Goal: Task Accomplishment & Management: Use online tool/utility

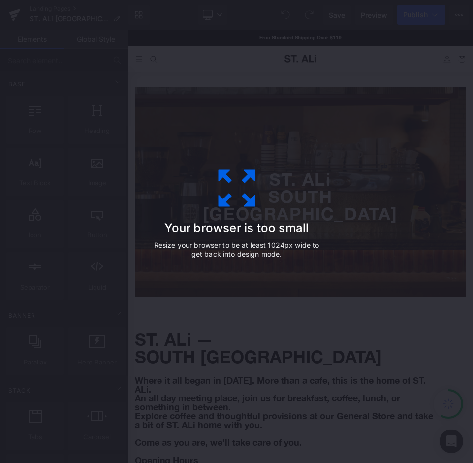
click at [244, 219] on div "Your browser is too small Resize your browser to be at least 1024px wide to get…" at bounding box center [236, 231] width 221 height 197
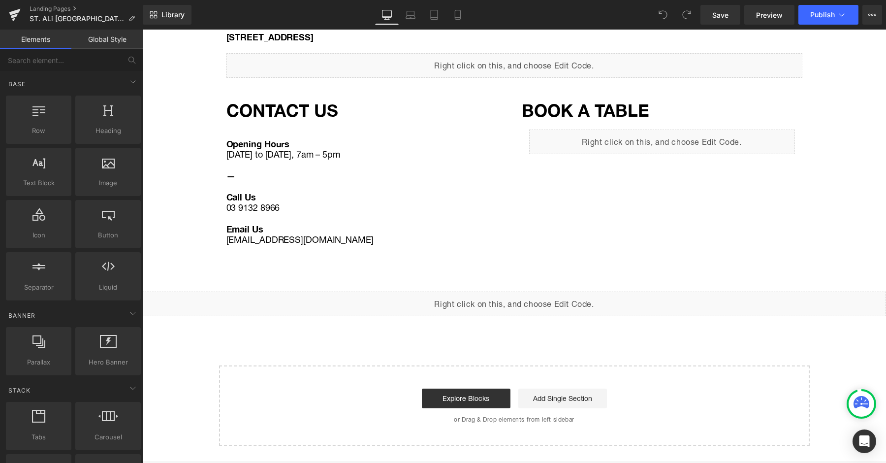
scroll to position [931, 0]
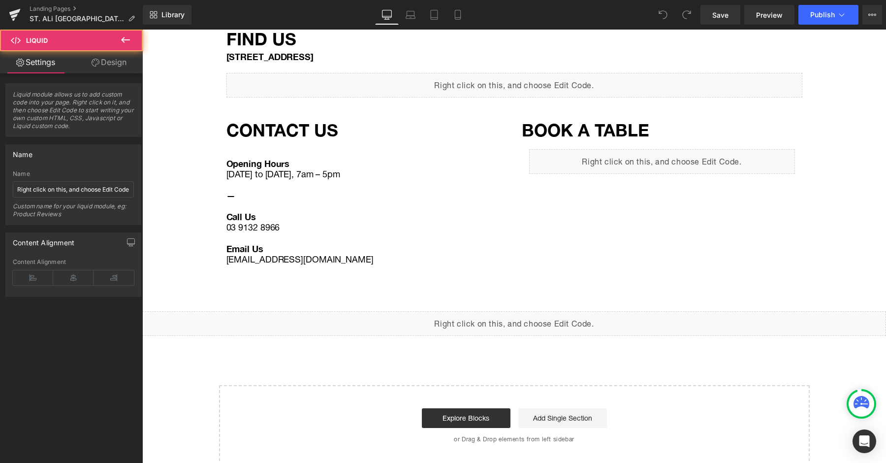
click at [470, 149] on div "Liquid" at bounding box center [662, 161] width 266 height 25
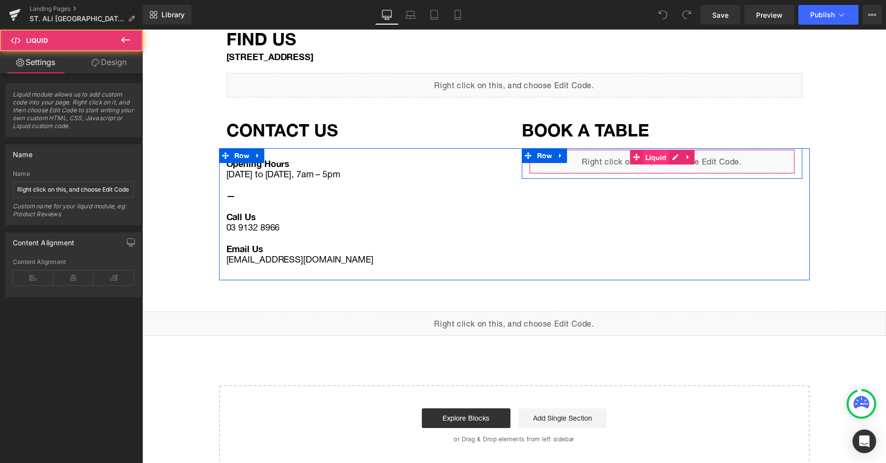
click at [470, 150] on span "Liquid" at bounding box center [656, 157] width 27 height 15
click at [470, 153] on icon at bounding box center [687, 156] width 7 height 7
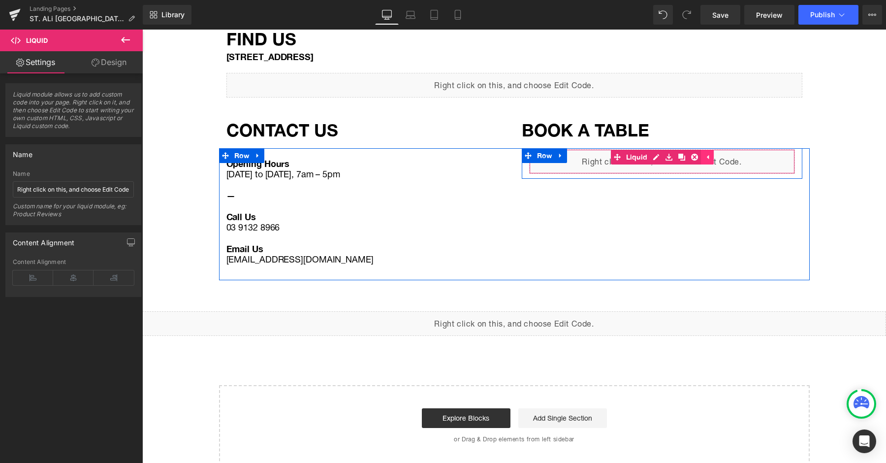
click at [470, 153] on icon at bounding box center [707, 156] width 7 height 7
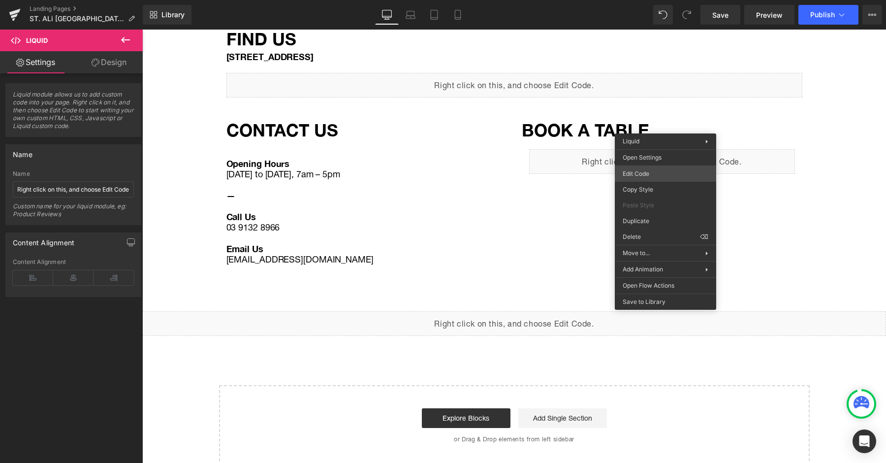
click at [470, 0] on div "Liquid You are previewing how the will restyle your page. You can not edit Elem…" at bounding box center [443, 0] width 886 height 0
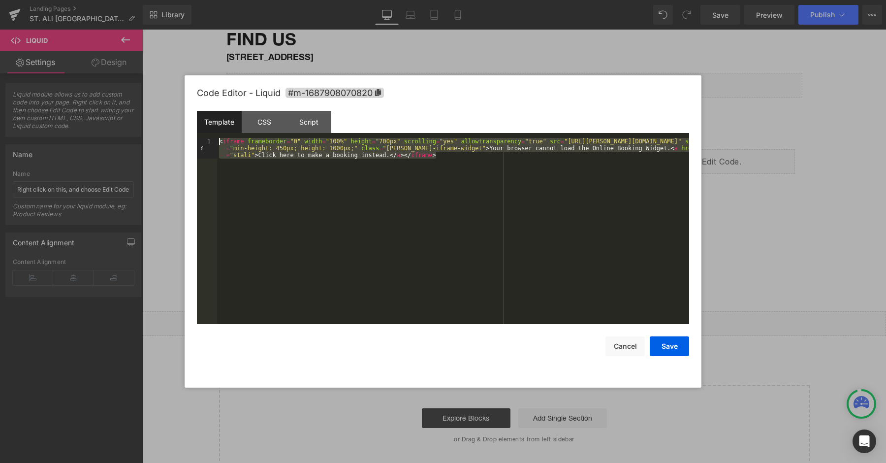
drag, startPoint x: 470, startPoint y: 157, endPoint x: 146, endPoint y: 111, distance: 327.1
click at [146, 111] on body "Liquid You are previewing how the will restyle your page. You can not edit Elem…" at bounding box center [443, 231] width 886 height 463
drag, startPoint x: 743, startPoint y: 186, endPoint x: 601, endPoint y: 156, distance: 145.2
click at [470, 186] on div at bounding box center [443, 231] width 886 height 463
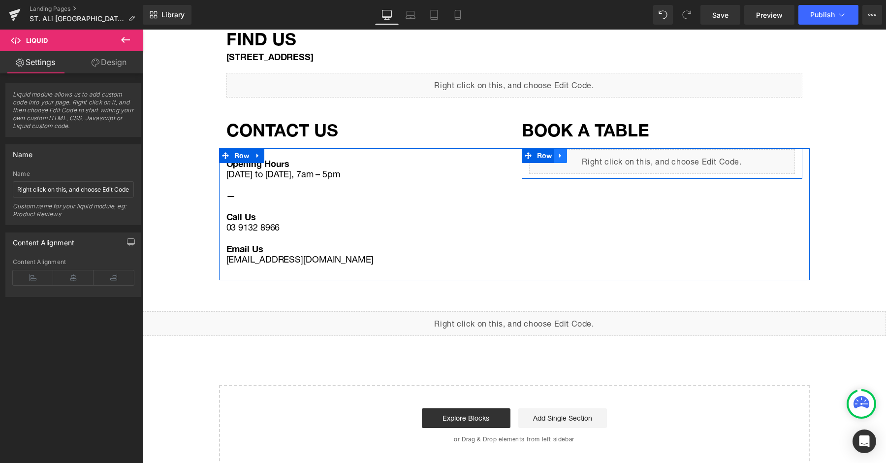
click at [470, 152] on icon at bounding box center [560, 155] width 7 height 7
click at [470, 152] on icon at bounding box center [573, 155] width 7 height 7
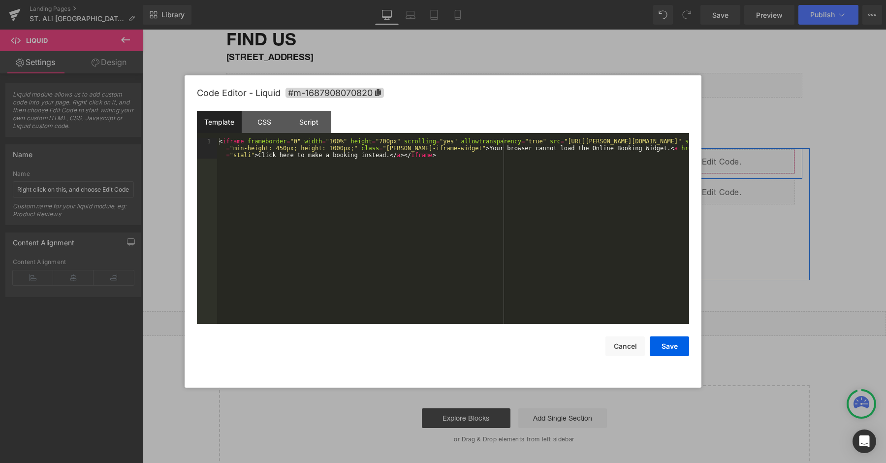
click at [470, 149] on div "Liquid" at bounding box center [662, 161] width 266 height 25
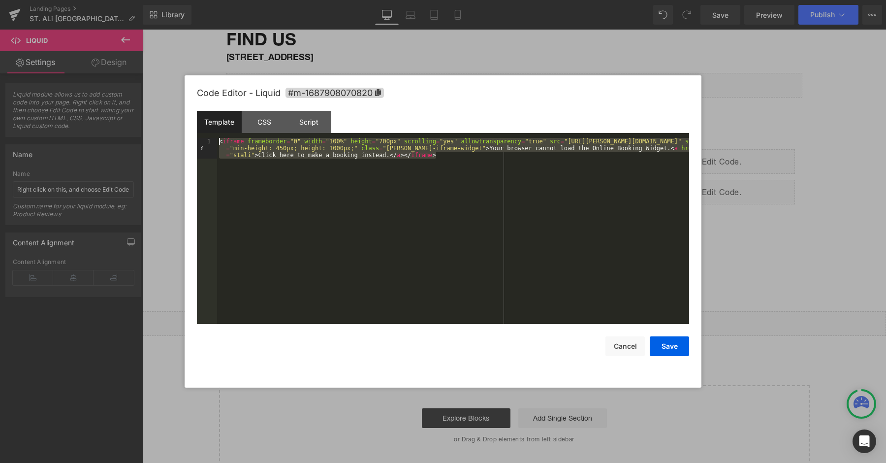
drag, startPoint x: 598, startPoint y: 160, endPoint x: 187, endPoint y: 72, distance: 420.2
click at [187, 72] on body "Liquid You are previewing how the will restyle your page. You can not edit Elem…" at bounding box center [443, 231] width 886 height 463
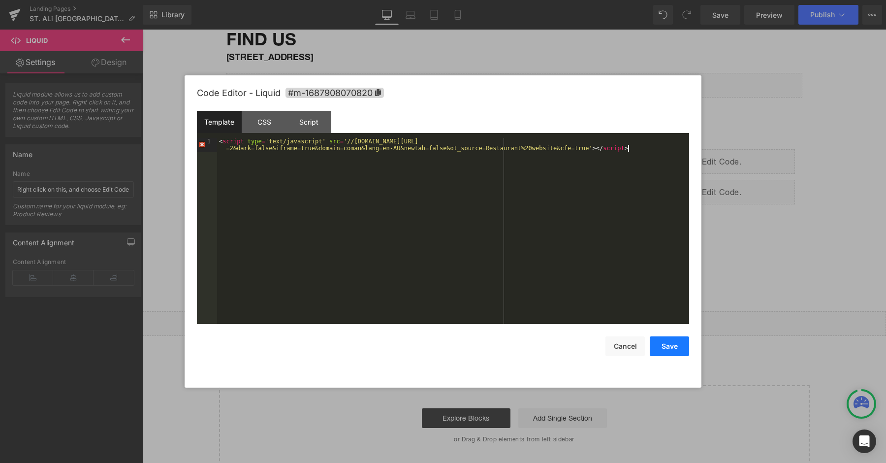
click at [470, 349] on button "Save" at bounding box center [669, 346] width 39 height 20
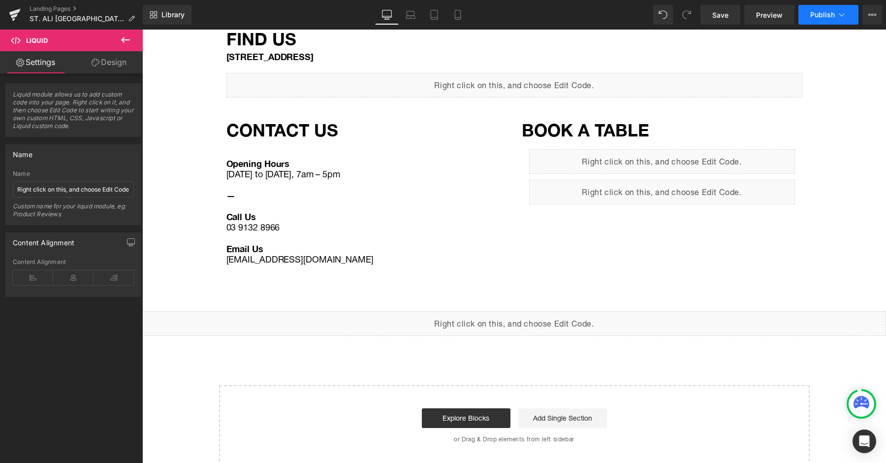
click at [470, 22] on button "Publish" at bounding box center [828, 15] width 60 height 20
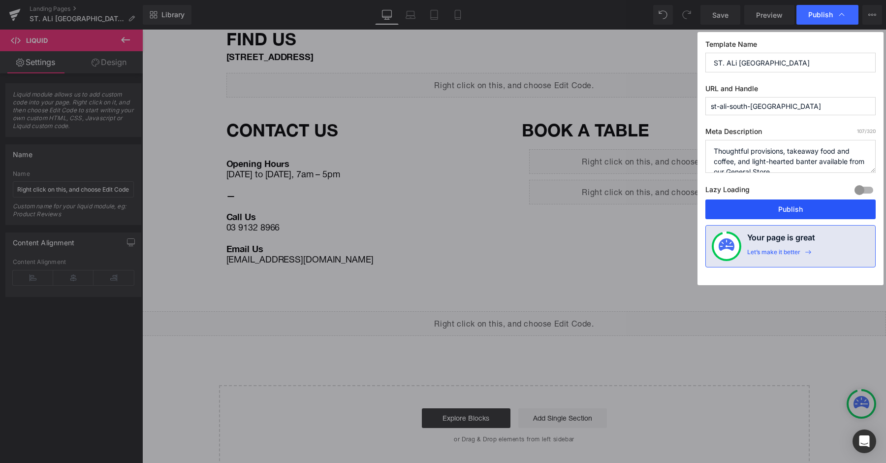
drag, startPoint x: 792, startPoint y: 204, endPoint x: 650, endPoint y: 175, distance: 145.2
click at [470, 204] on button "Publish" at bounding box center [790, 209] width 170 height 20
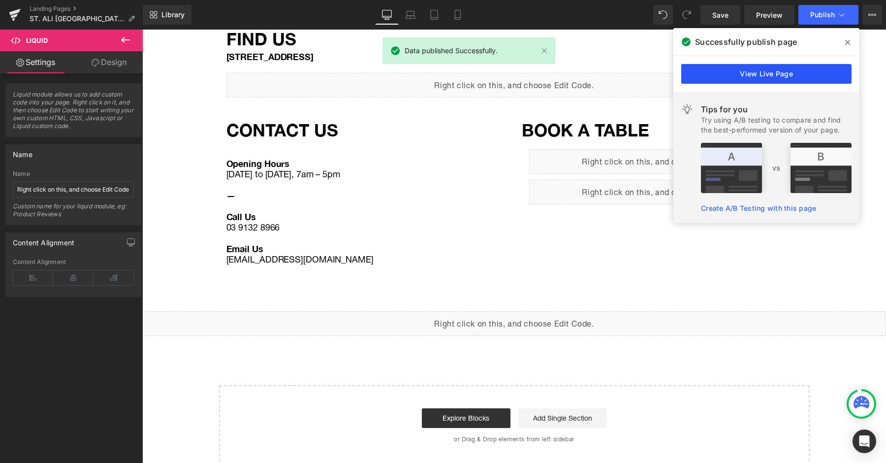
click at [470, 80] on link "View Live Page" at bounding box center [766, 74] width 170 height 20
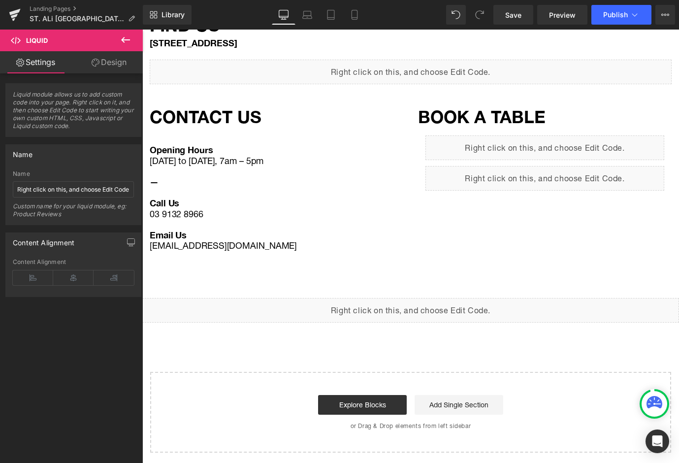
scroll to position [891, 0]
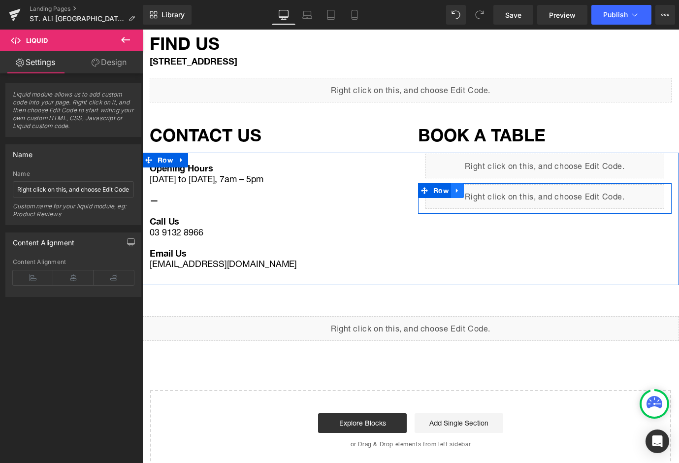
click at [457, 187] on icon at bounding box center [457, 190] width 7 height 7
click at [470, 187] on icon at bounding box center [482, 190] width 7 height 7
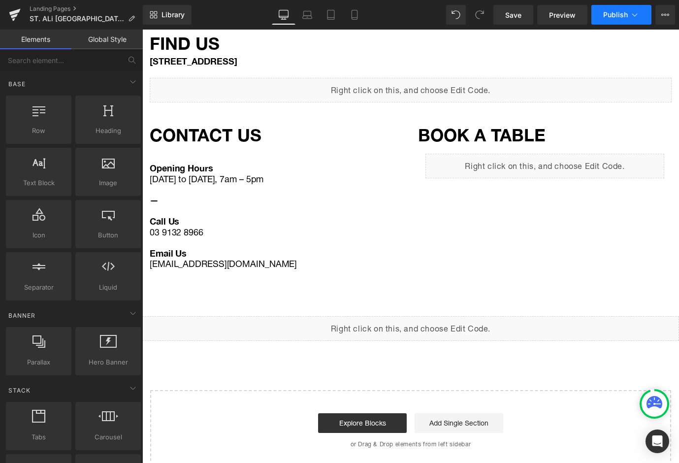
click at [470, 19] on span "Publish" at bounding box center [615, 15] width 25 height 8
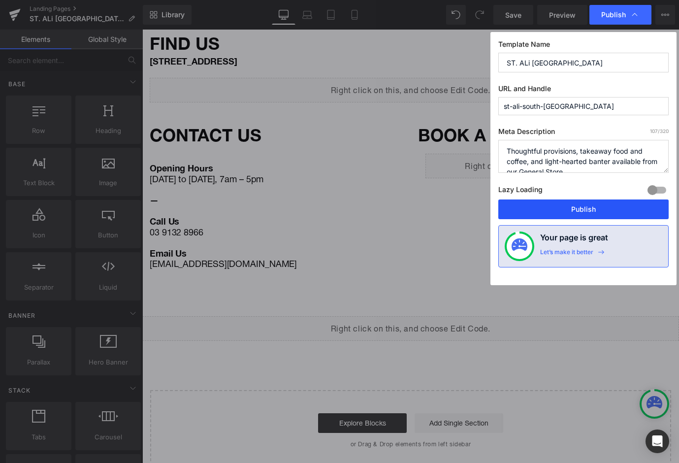
click at [470, 210] on button "Publish" at bounding box center [583, 209] width 170 height 20
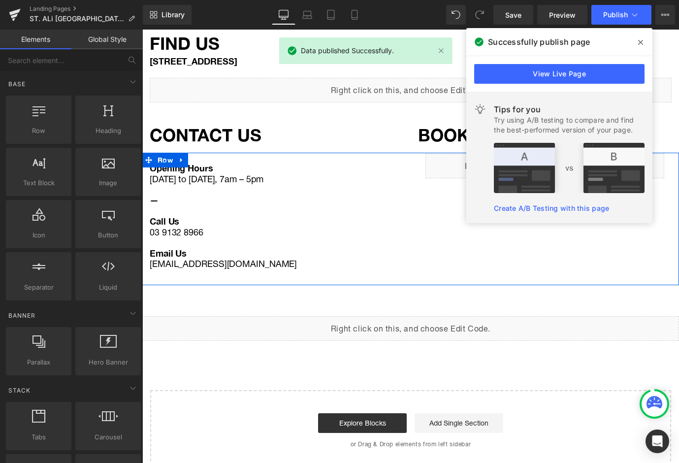
click at [437, 206] on div "Opening Hours [DATE] to [DATE], 7am – 5pm — Call Us [PHONE_NUMBER] Email Us [EM…" at bounding box center [410, 219] width 536 height 132
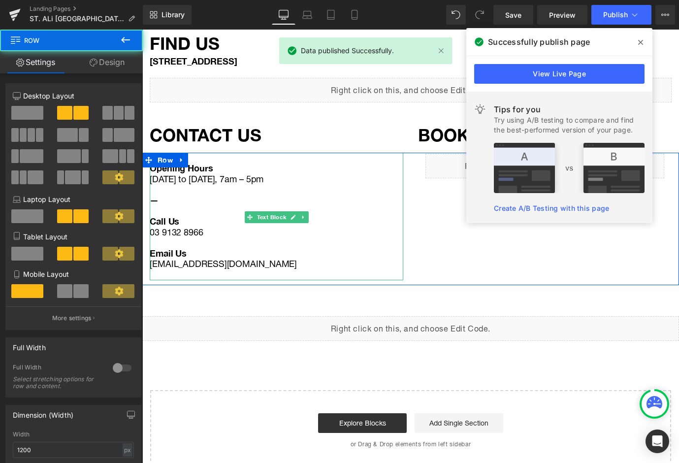
click at [381, 122] on div "CONTACT US Heading" at bounding box center [276, 135] width 253 height 26
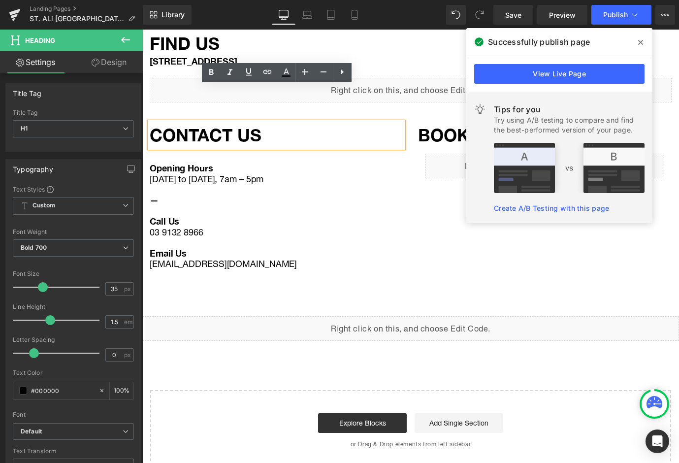
click at [429, 122] on h1 "BOOK A TABLE" at bounding box center [544, 135] width 253 height 26
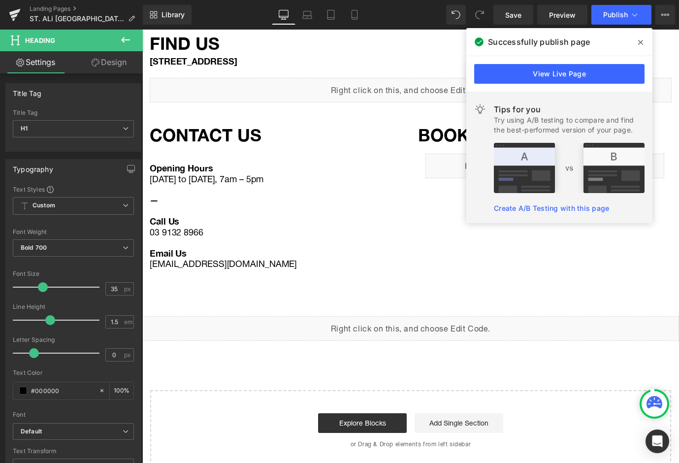
click at [470, 40] on icon at bounding box center [640, 42] width 5 height 8
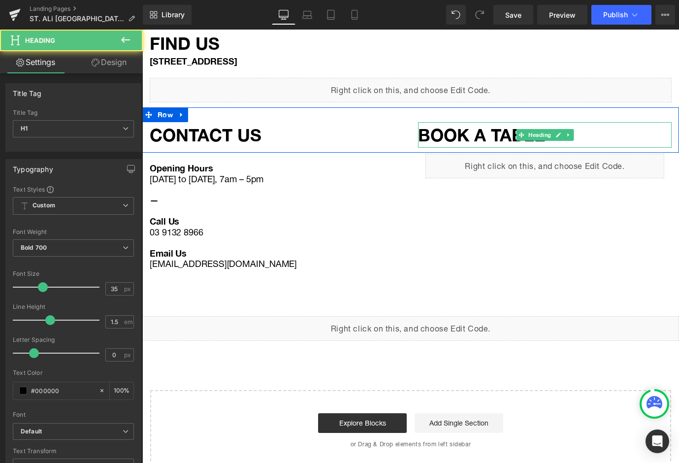
click at [470, 122] on h1 "BOOK A TABLE" at bounding box center [544, 135] width 253 height 26
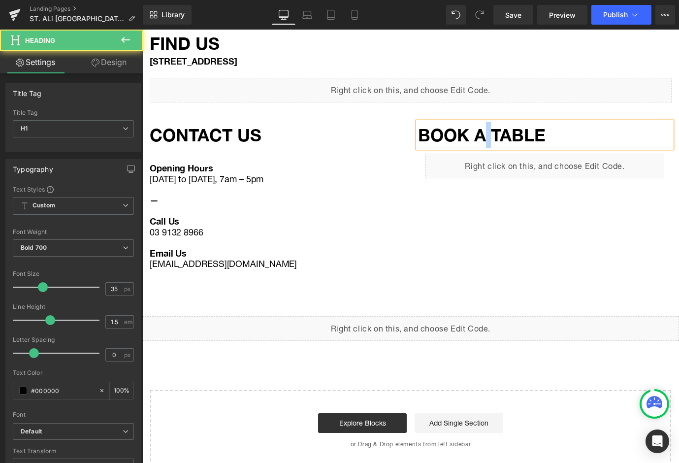
click at [470, 122] on h1 "BOOK A TABLE" at bounding box center [544, 135] width 253 height 26
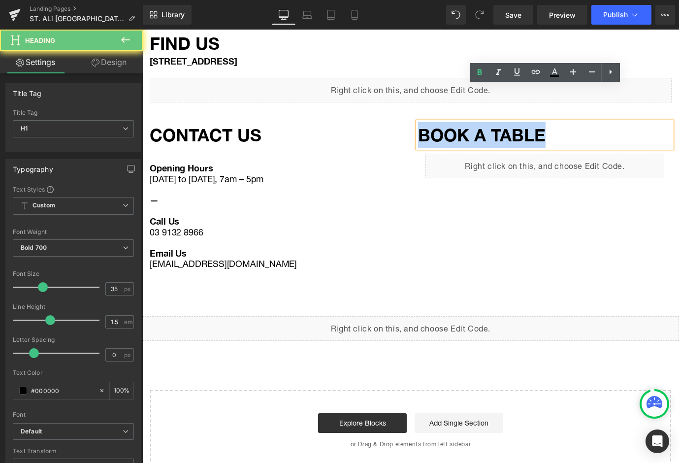
click at [470, 122] on h1 "BOOK A TABLE" at bounding box center [544, 135] width 253 height 26
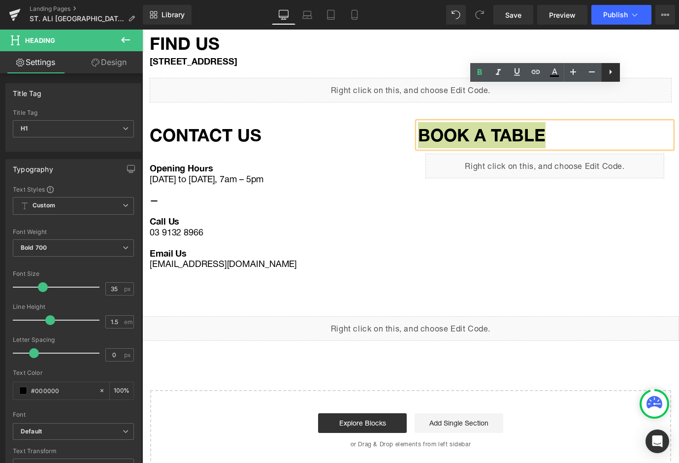
click at [470, 70] on icon at bounding box center [610, 71] width 2 height 5
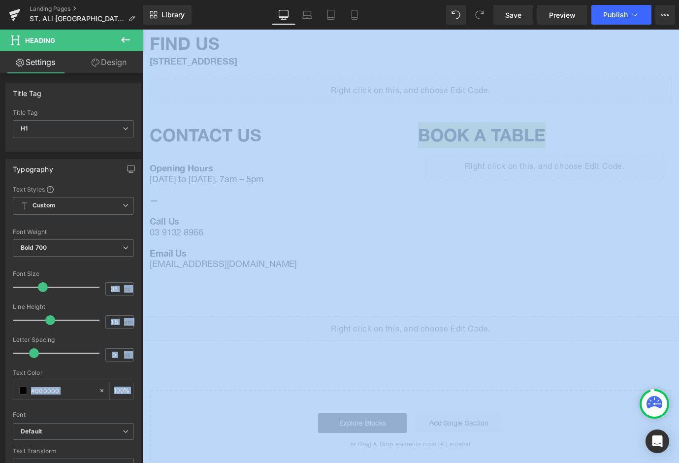
drag, startPoint x: 1, startPoint y: 88, endPoint x: -169, endPoint y: 99, distance: 170.1
click at [0, 99] on html "Liquid You are previewing how the will restyle your page. You can not edit Elem…" at bounding box center [339, 231] width 679 height 463
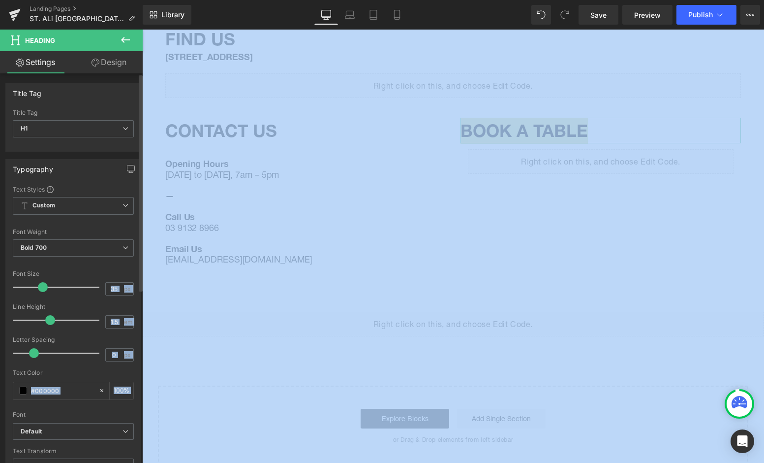
scroll to position [931, 0]
